Goal: Task Accomplishment & Management: Manage account settings

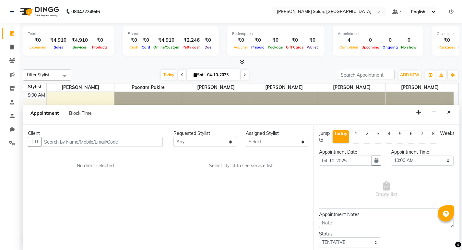
select select "600"
select select "tentative"
click at [84, 146] on input "text" at bounding box center [102, 142] width 122 height 10
type input "8369900401"
click at [150, 145] on button "Add Client" at bounding box center [149, 142] width 27 height 10
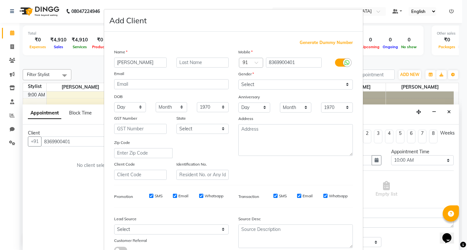
click at [122, 62] on input "[PERSON_NAME]" at bounding box center [140, 63] width 52 height 10
type input "Shweta"
click at [185, 62] on input "text" at bounding box center [202, 63] width 52 height 10
type input "Mam"
click at [248, 85] on select "Select [DEMOGRAPHIC_DATA] [DEMOGRAPHIC_DATA] Other Prefer Not To Say" at bounding box center [295, 85] width 114 height 10
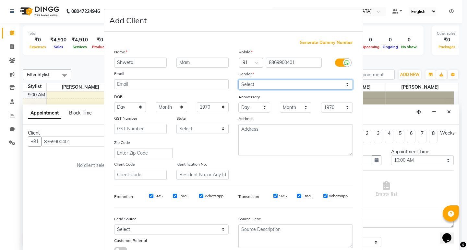
select select "[DEMOGRAPHIC_DATA]"
click at [238, 80] on select "Select [DEMOGRAPHIC_DATA] [DEMOGRAPHIC_DATA] Other Prefer Not To Say" at bounding box center [295, 85] width 114 height 10
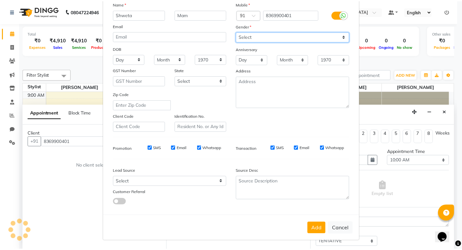
scroll to position [49, 0]
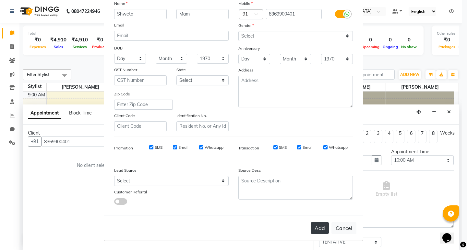
click at [322, 226] on button "Add" at bounding box center [319, 229] width 18 height 12
select select
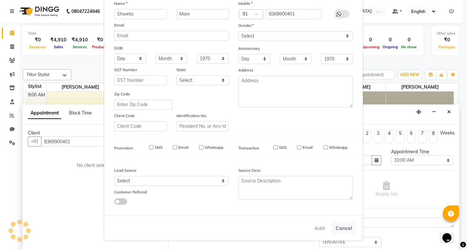
select select
checkbox input "false"
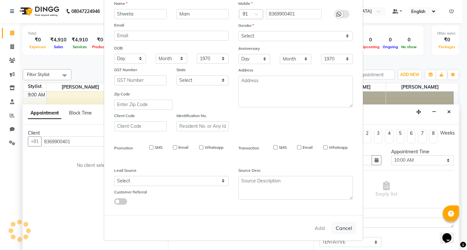
checkbox input "false"
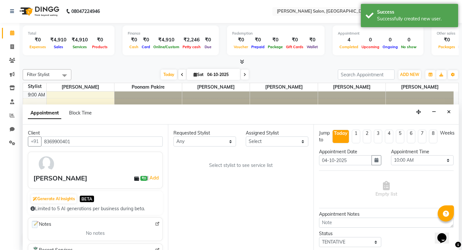
drag, startPoint x: 198, startPoint y: 135, endPoint x: 199, endPoint y: 139, distance: 4.0
click at [198, 135] on div "Requested Stylist" at bounding box center [204, 133] width 63 height 7
click at [199, 139] on select "Any [PERSON_NAME] kiran [PERSON_NAME] Poonam Pakire [PERSON_NAME] [PERSON_NAME]" at bounding box center [204, 142] width 63 height 10
select select "88550"
click at [173, 137] on select "Any [PERSON_NAME] kiran [PERSON_NAME] Poonam Pakire [PERSON_NAME] [PERSON_NAME]" at bounding box center [204, 142] width 63 height 10
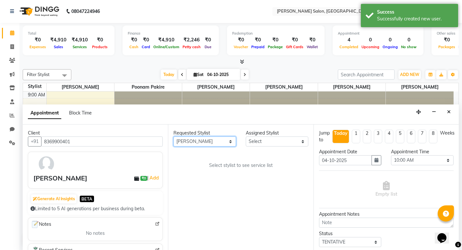
select select "88550"
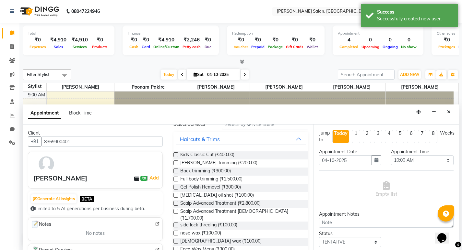
scroll to position [0, 0]
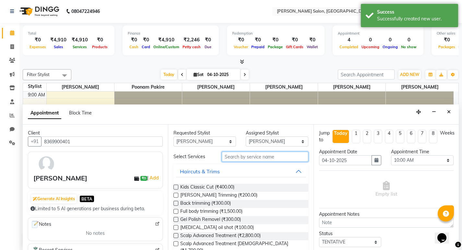
click at [236, 161] on input "text" at bounding box center [265, 157] width 87 height 10
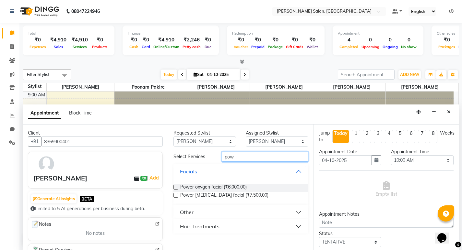
type input "pow"
click at [299, 226] on button "Hair Treatments" at bounding box center [240, 227] width 129 height 12
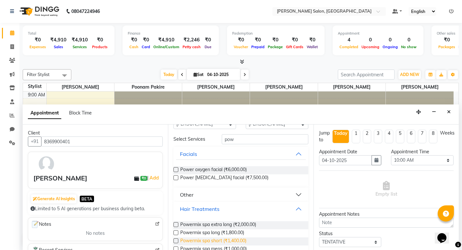
scroll to position [31, 0]
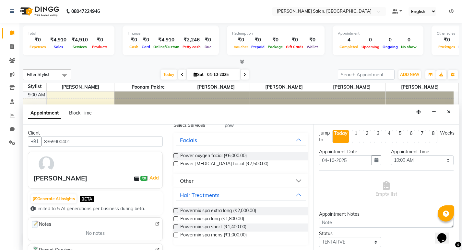
click at [176, 221] on label at bounding box center [175, 219] width 5 height 5
click at [176, 221] on input "checkbox" at bounding box center [175, 220] width 4 height 4
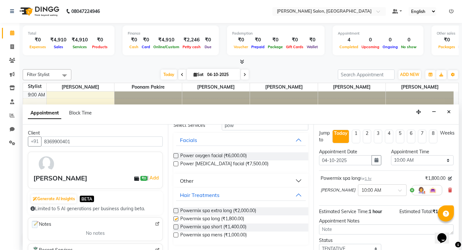
checkbox input "false"
drag, startPoint x: 292, startPoint y: 196, endPoint x: 304, endPoint y: 191, distance: 13.0
click at [292, 196] on button "Hair Treatments" at bounding box center [240, 196] width 129 height 12
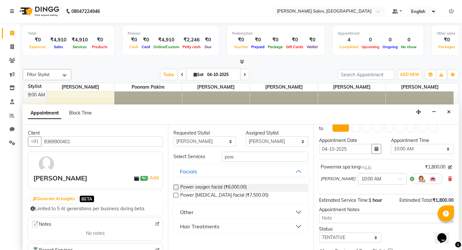
scroll to position [0, 0]
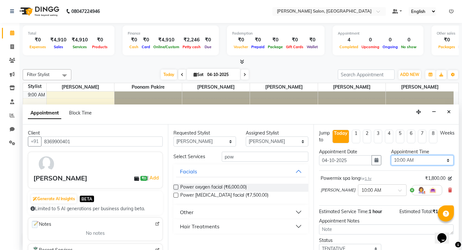
click at [395, 162] on select "Select 10:00 AM 10:15 AM 10:30 AM 10:45 AM 11:00 AM 11:15 AM 11:30 AM 11:45 AM …" at bounding box center [422, 161] width 63 height 10
select select "1050"
click at [391, 156] on select "Select 10:00 AM 10:15 AM 10:30 AM 10:45 AM 11:00 AM 11:15 AM 11:30 AM 11:45 AM …" at bounding box center [422, 161] width 63 height 10
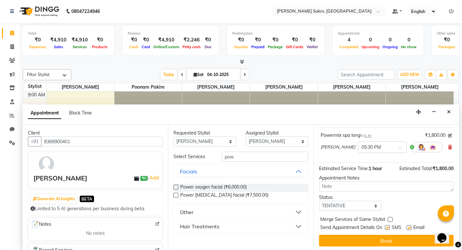
scroll to position [45, 0]
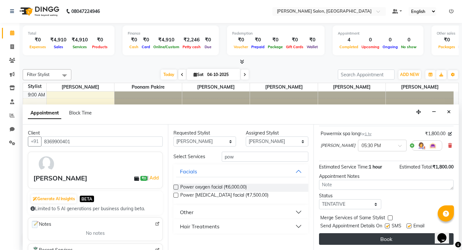
click at [362, 235] on button "Book" at bounding box center [386, 240] width 134 height 12
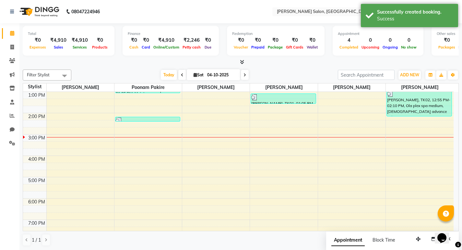
scroll to position [138, 0]
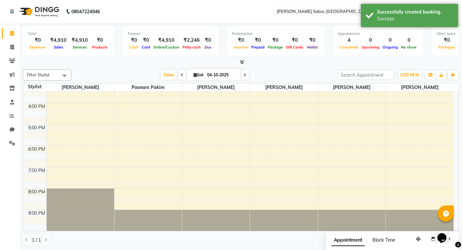
click at [389, 242] on span "Block Time" at bounding box center [383, 241] width 23 height 6
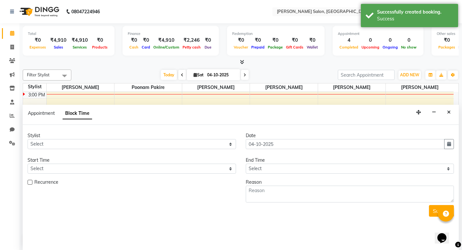
scroll to position [0, 0]
click at [45, 113] on span "Appointment" at bounding box center [41, 113] width 27 height 6
select select "tentative"
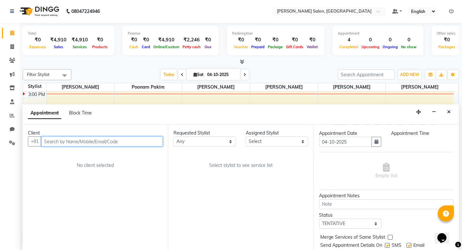
scroll to position [0, 0]
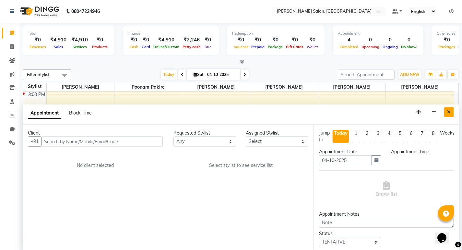
click at [448, 113] on icon "Close" at bounding box center [449, 112] width 4 height 5
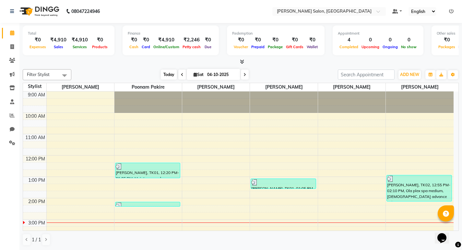
click at [165, 74] on span "Today" at bounding box center [169, 75] width 16 height 10
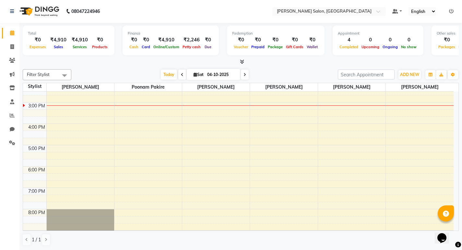
scroll to position [106, 0]
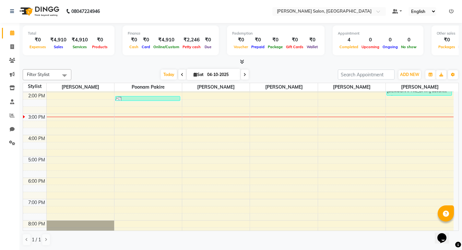
click at [245, 73] on span at bounding box center [245, 75] width 8 height 10
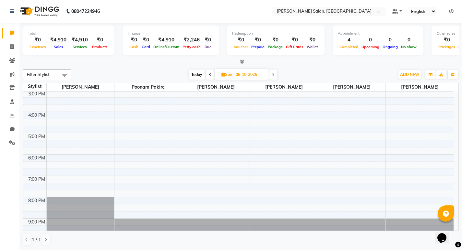
scroll to position [130, 0]
click at [197, 77] on span "Today" at bounding box center [197, 75] width 16 height 10
type input "04-10-2025"
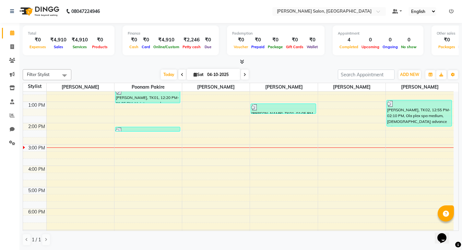
scroll to position [0, 0]
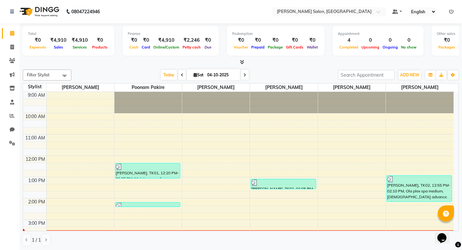
click at [181, 249] on div "Filter Stylist Select All [PERSON_NAME] kiran [PERSON_NAME] Poonam Pakire Raju …" at bounding box center [241, 158] width 436 height 182
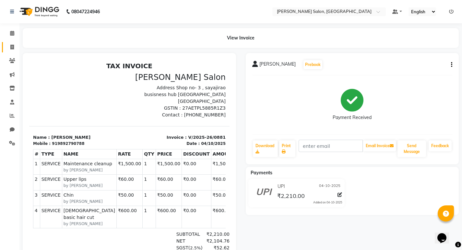
click at [10, 42] on link "Invoice" at bounding box center [10, 47] width 16 height 11
select select "service"
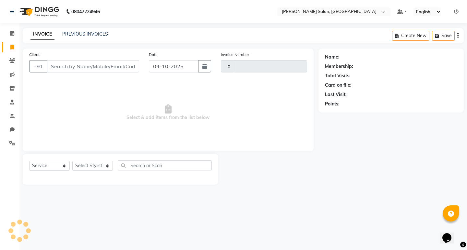
type input "0883"
select select "7550"
click at [10, 32] on icon at bounding box center [12, 33] width 4 height 5
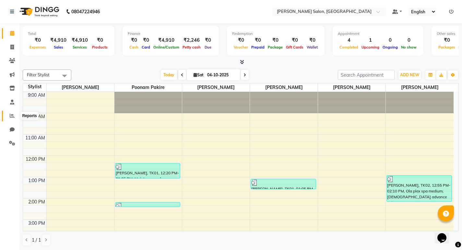
drag, startPoint x: 12, startPoint y: 118, endPoint x: 6, endPoint y: 131, distance: 14.7
click at [11, 118] on icon at bounding box center [12, 115] width 5 height 5
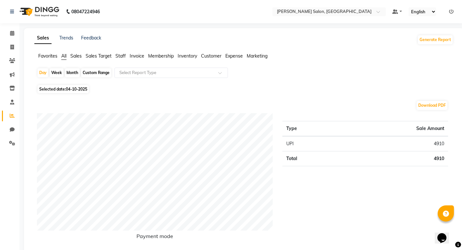
click at [72, 71] on div "Month" at bounding box center [72, 72] width 15 height 9
select select "10"
select select "2025"
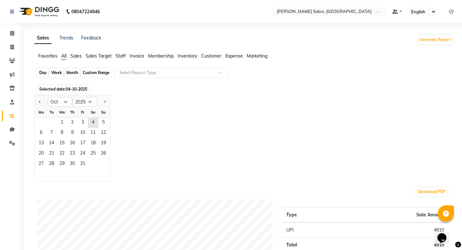
click at [72, 71] on div "Month" at bounding box center [72, 72] width 15 height 9
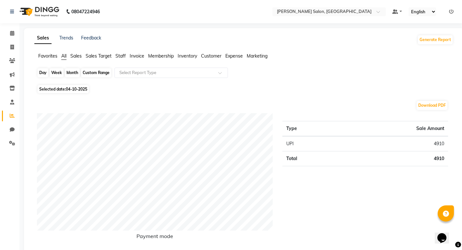
click at [77, 73] on div "Month" at bounding box center [72, 72] width 15 height 9
select select "10"
select select "2025"
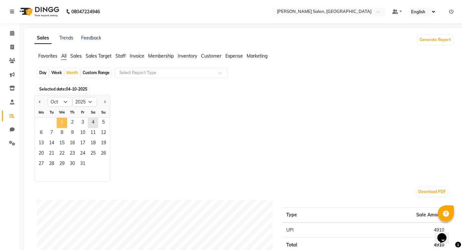
click at [58, 122] on span "1" at bounding box center [62, 123] width 10 height 10
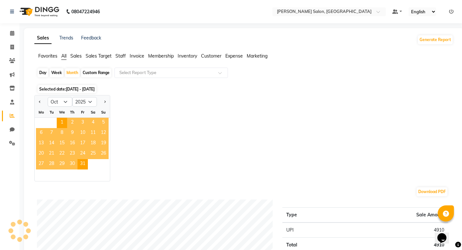
click at [126, 58] on span "Staff" at bounding box center [120, 56] width 10 height 6
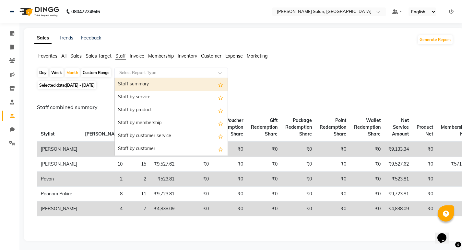
click at [131, 72] on input "text" at bounding box center [164, 73] width 93 height 6
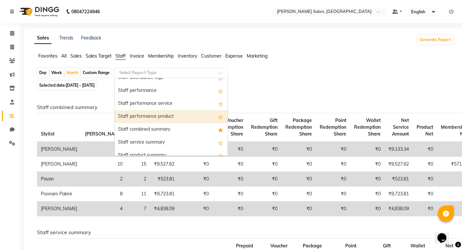
scroll to position [130, 0]
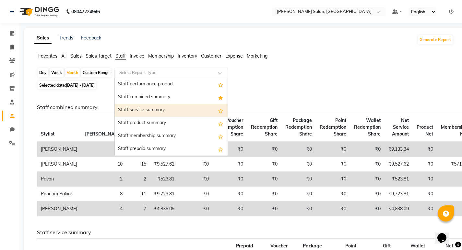
click at [139, 109] on div "Staff service summary" at bounding box center [171, 110] width 113 height 13
select select "filtered_report"
select select "csv"
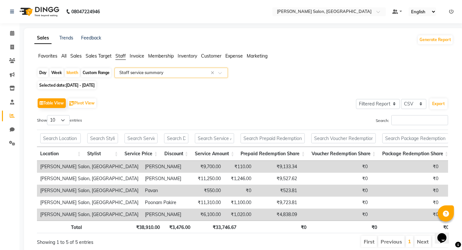
scroll to position [29, 0]
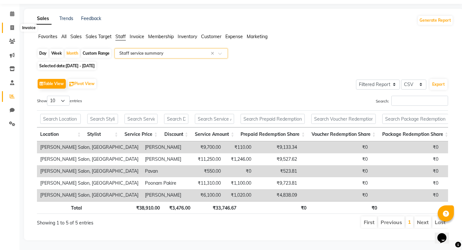
click at [12, 24] on span at bounding box center [11, 27] width 11 height 7
select select "service"
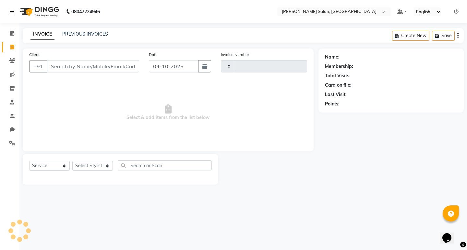
type input "0883"
select select "7550"
click at [13, 33] on icon at bounding box center [12, 33] width 4 height 5
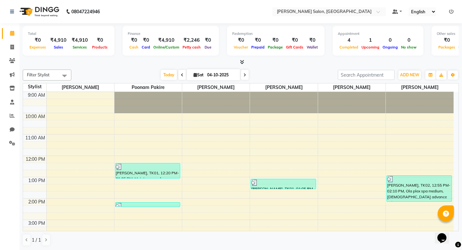
scroll to position [0, 0]
